Goal: Check status: Check status

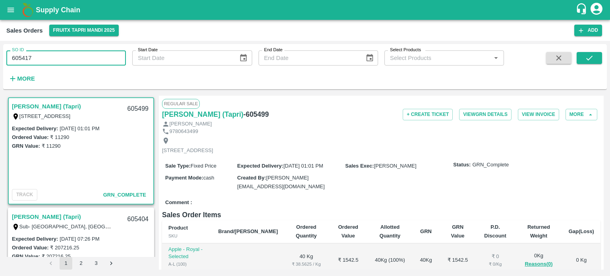
type input "605417"
click at [606, 60] on div "SO ID 605417 SO ID Start Date Start Date End Date End Date Select Products Sele…" at bounding box center [305, 66] width 604 height 39
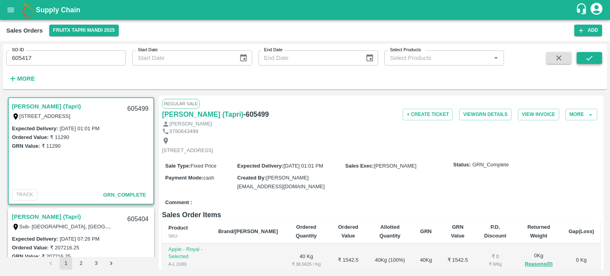
click at [594, 56] on button "submit" at bounding box center [589, 58] width 25 height 12
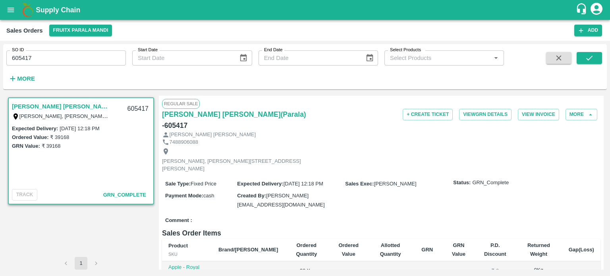
click at [68, 59] on input "605417" at bounding box center [66, 57] width 120 height 15
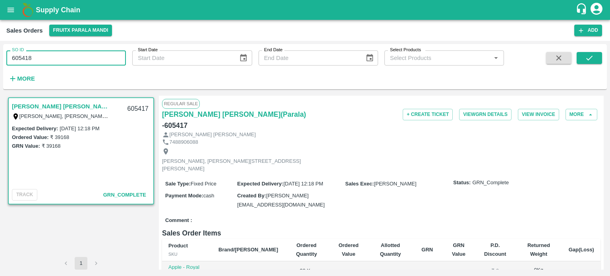
click at [68, 59] on input "605418" at bounding box center [66, 57] width 120 height 15
click at [587, 64] on button "submit" at bounding box center [589, 58] width 25 height 12
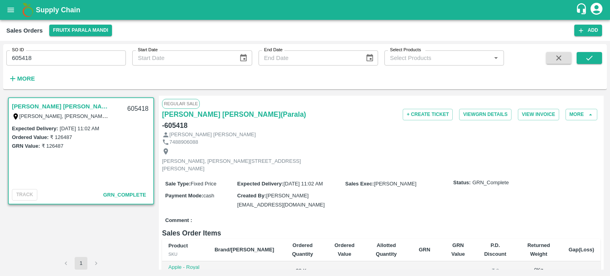
click at [44, 54] on input "605418" at bounding box center [66, 57] width 120 height 15
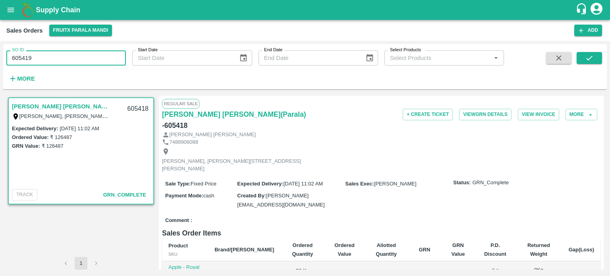
click at [44, 54] on input "605419" at bounding box center [66, 57] width 120 height 15
click at [583, 62] on button "submit" at bounding box center [589, 58] width 25 height 12
drag, startPoint x: 22, startPoint y: 58, endPoint x: 78, endPoint y: 58, distance: 56.0
click at [78, 58] on input "605419" at bounding box center [66, 57] width 120 height 15
click at [112, 59] on input "605516" at bounding box center [66, 57] width 120 height 15
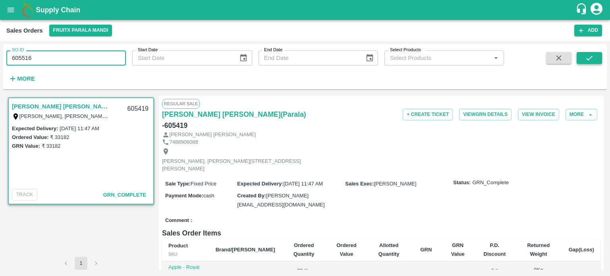
click at [588, 54] on icon "submit" at bounding box center [589, 58] width 9 height 9
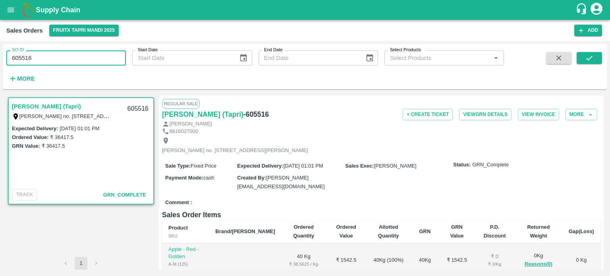
click at [76, 57] on input "605516" at bounding box center [66, 57] width 120 height 15
click at [113, 60] on input "605517" at bounding box center [66, 57] width 120 height 15
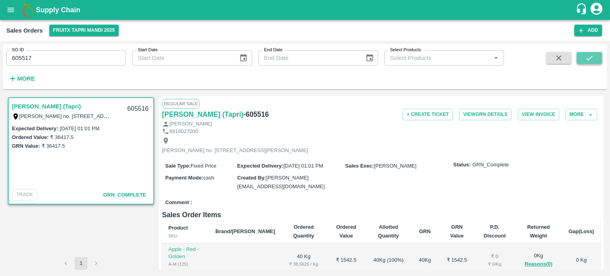
click at [586, 60] on icon "submit" at bounding box center [589, 58] width 9 height 9
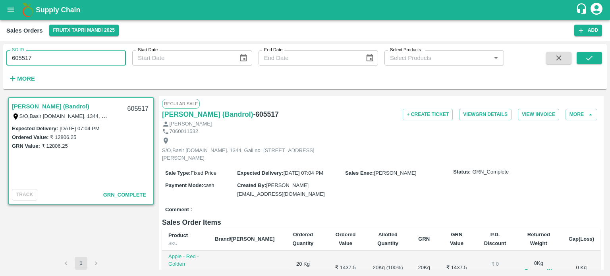
drag, startPoint x: 23, startPoint y: 59, endPoint x: 83, endPoint y: 54, distance: 59.8
click at [83, 54] on input "605517" at bounding box center [66, 57] width 120 height 15
click at [84, 52] on input "605499" at bounding box center [66, 57] width 120 height 15
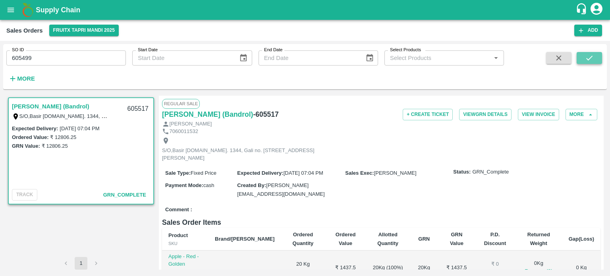
click at [592, 60] on icon "submit" at bounding box center [589, 58] width 9 height 9
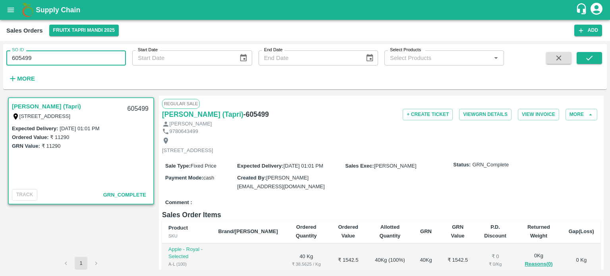
drag, startPoint x: 21, startPoint y: 57, endPoint x: 81, endPoint y: 57, distance: 60.8
click at [81, 57] on input "605499" at bounding box center [66, 57] width 120 height 15
click at [579, 63] on button "submit" at bounding box center [589, 58] width 25 height 12
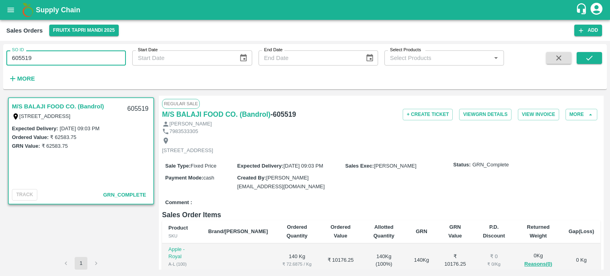
click at [53, 54] on input "605519" at bounding box center [66, 57] width 120 height 15
type input "605518"
click at [594, 63] on button "submit" at bounding box center [589, 58] width 25 height 12
